Goal: Task Accomplishment & Management: Use online tool/utility

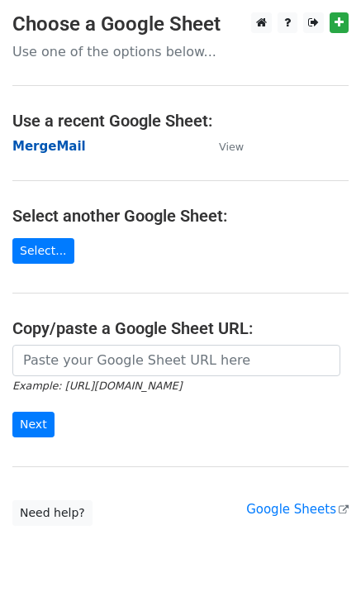
click at [53, 142] on strong "MergeMail" at bounding box center [49, 146] width 74 height 15
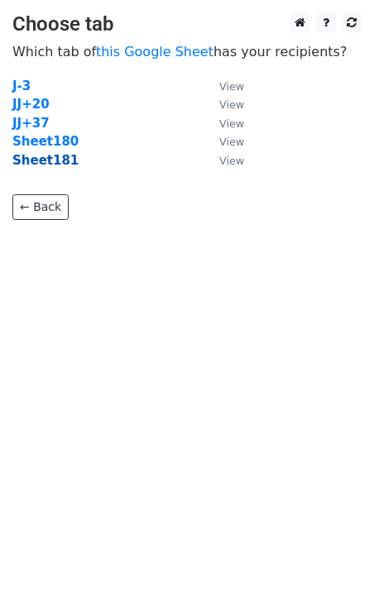
click at [36, 165] on strong "Sheet181" at bounding box center [45, 160] width 66 height 15
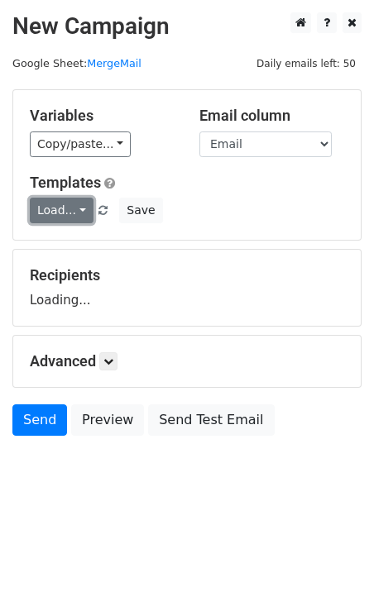
click at [63, 219] on link "Load..." at bounding box center [62, 211] width 64 height 26
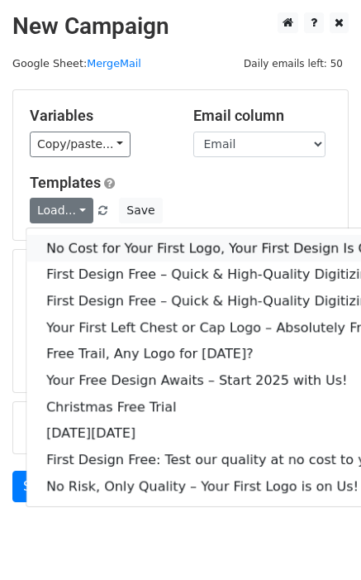
click at [92, 237] on link "No Cost for Your First Logo, Your First Design Is On Us!" at bounding box center [224, 248] width 397 height 26
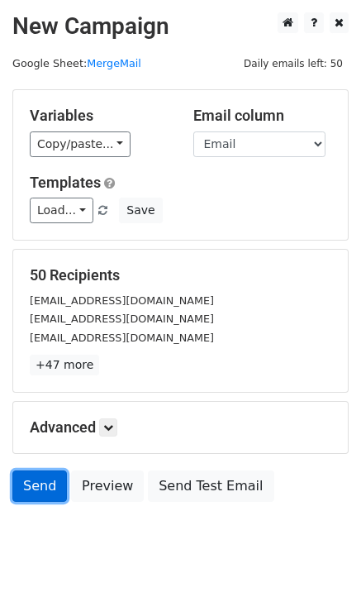
click at [60, 487] on link "Send" at bounding box center [39, 486] width 55 height 31
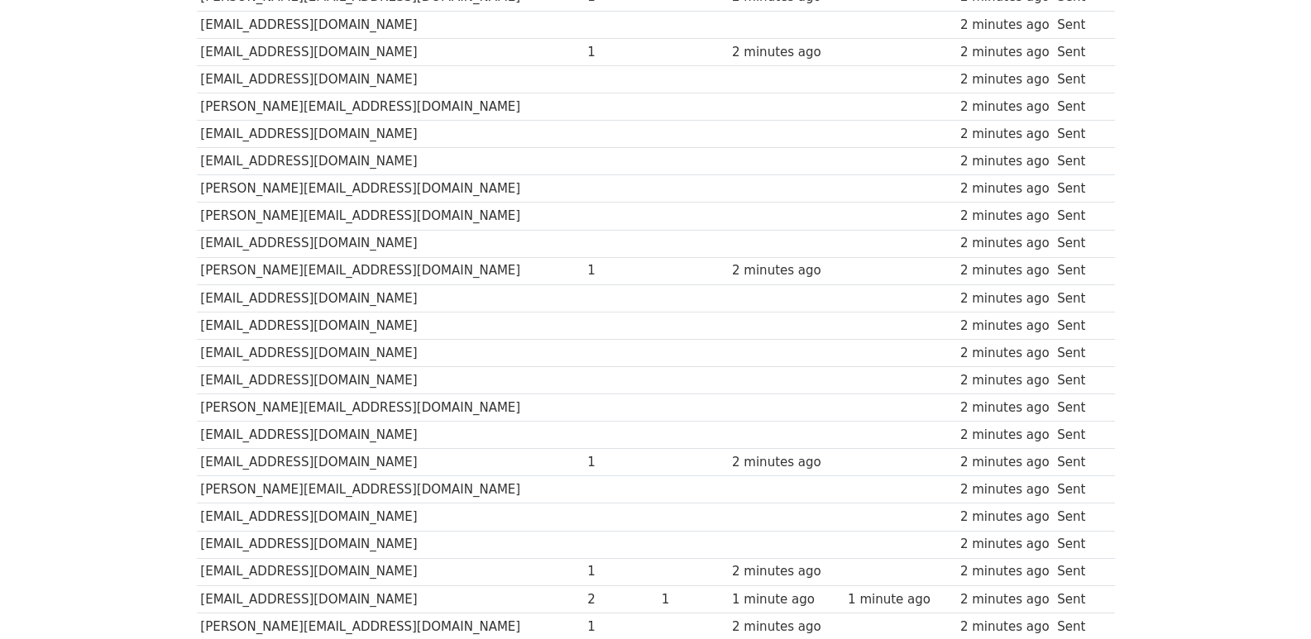
scroll to position [1151, 0]
